Goal: Task Accomplishment & Management: Use online tool/utility

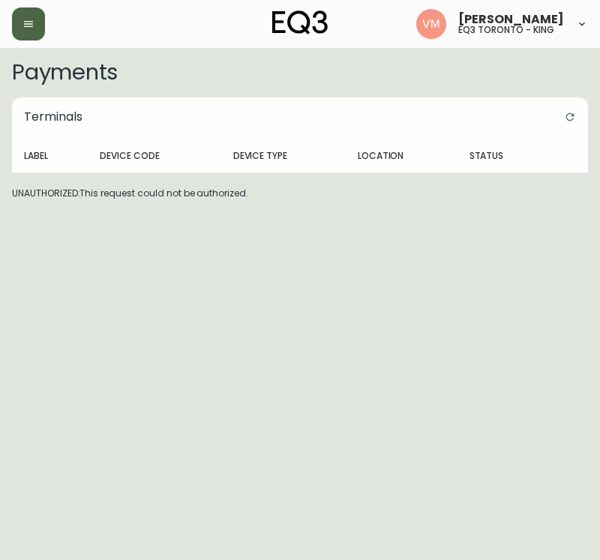
click at [35, 26] on button "button" at bounding box center [28, 24] width 33 height 33
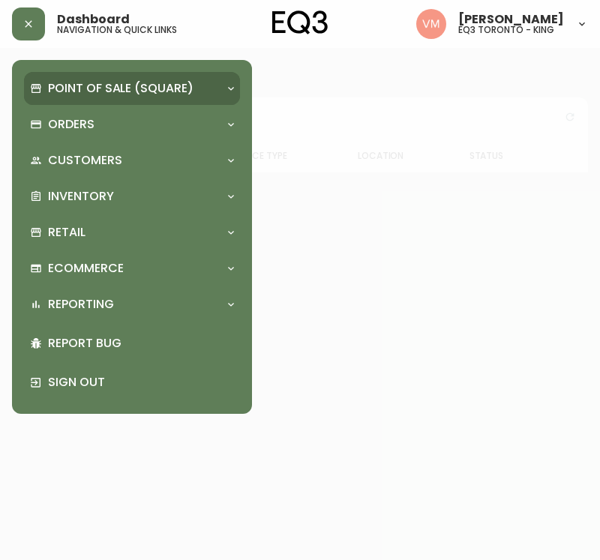
click at [94, 84] on p "Point of Sale (Square)" at bounding box center [121, 88] width 146 height 17
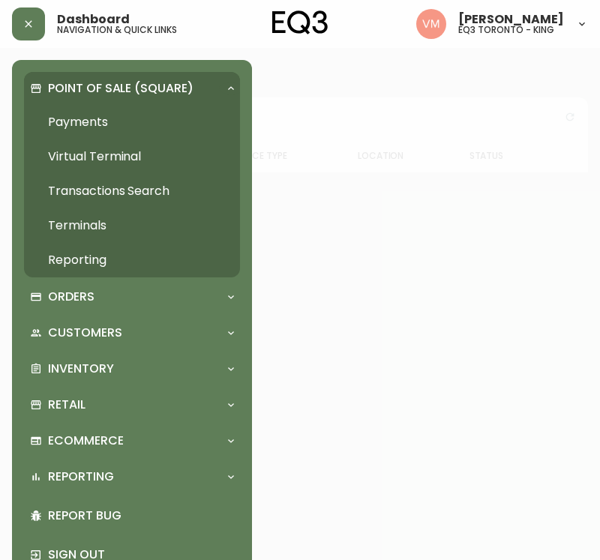
click at [74, 82] on p "Point of Sale (Square)" at bounding box center [121, 88] width 146 height 17
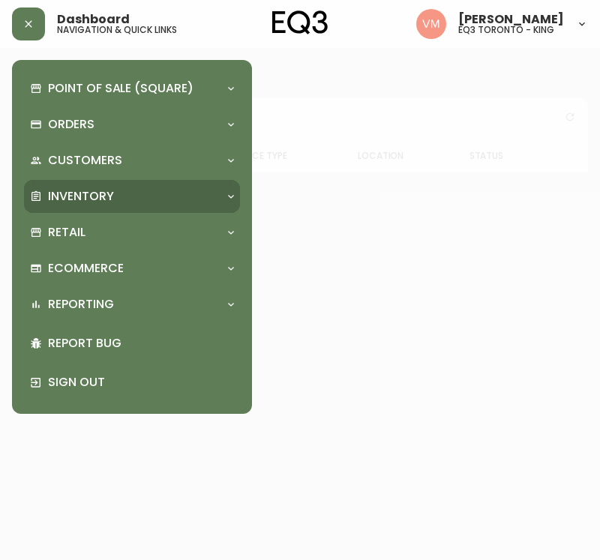
click at [50, 187] on div "Inventory" at bounding box center [132, 196] width 216 height 33
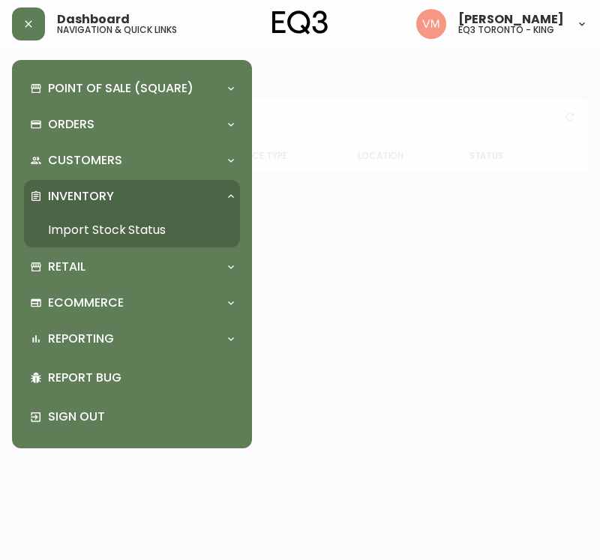
click at [64, 224] on link "Import Stock Status" at bounding box center [132, 230] width 216 height 35
